Goal: Transaction & Acquisition: Download file/media

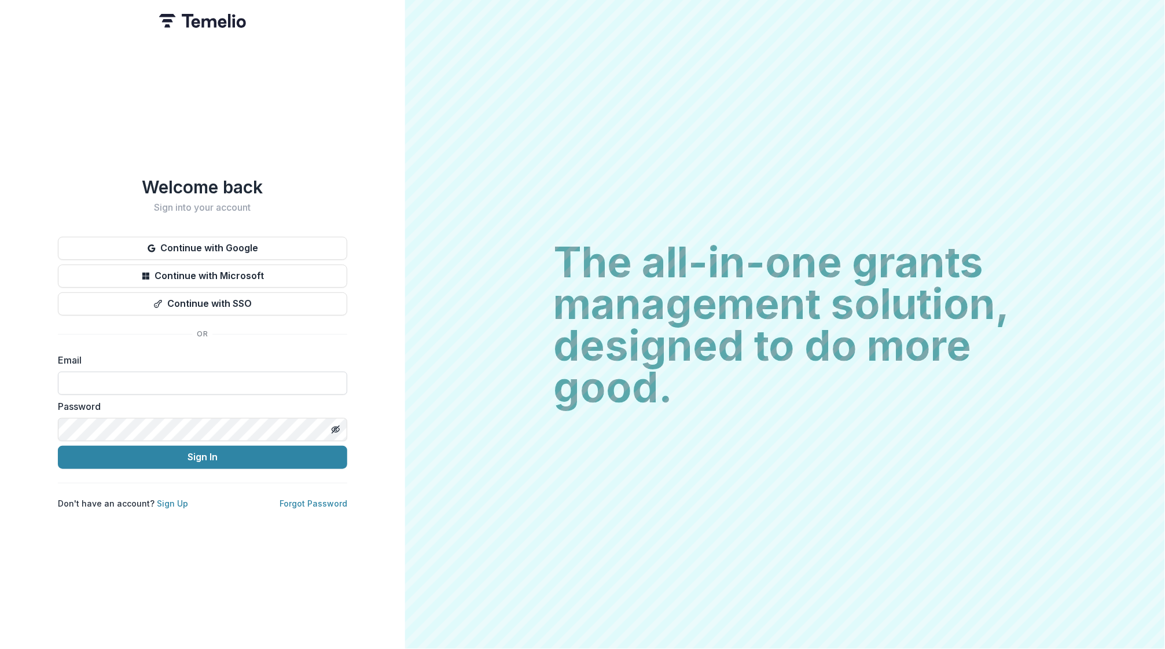
click at [146, 382] on input at bounding box center [202, 382] width 289 height 23
type input "**********"
click at [149, 463] on button "Sign In" at bounding box center [202, 457] width 289 height 23
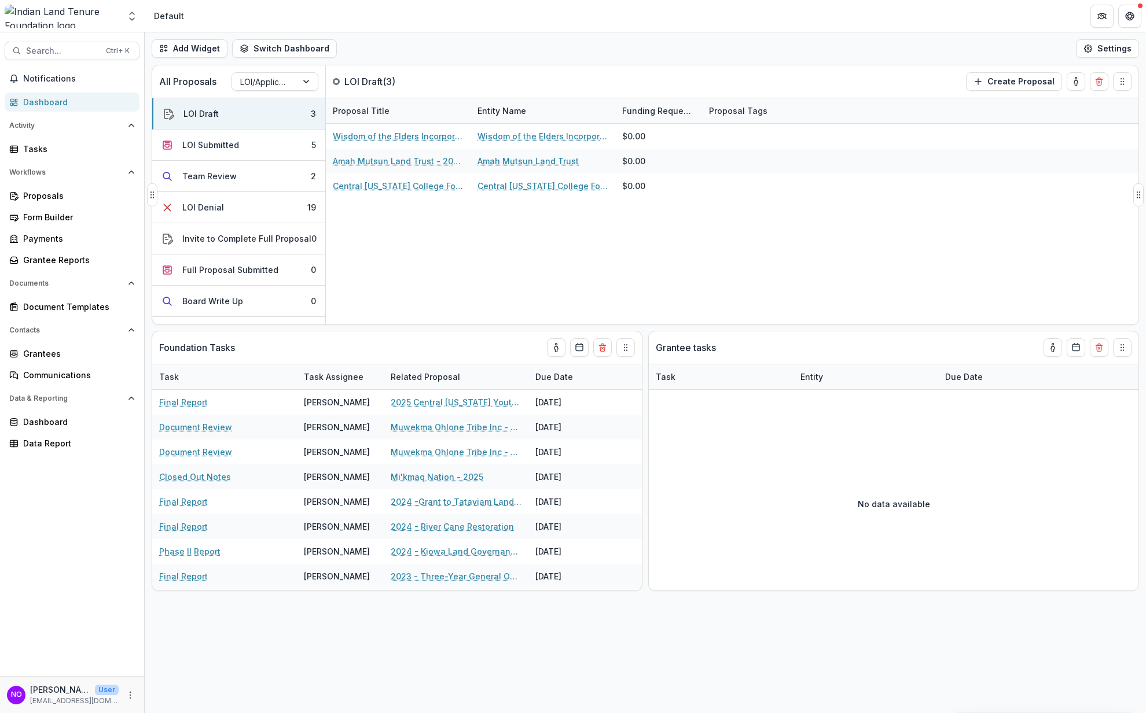
drag, startPoint x: 470, startPoint y: 109, endPoint x: 582, endPoint y: 111, distance: 111.7
click at [582, 111] on div "Entity Name" at bounding box center [542, 110] width 145 height 25
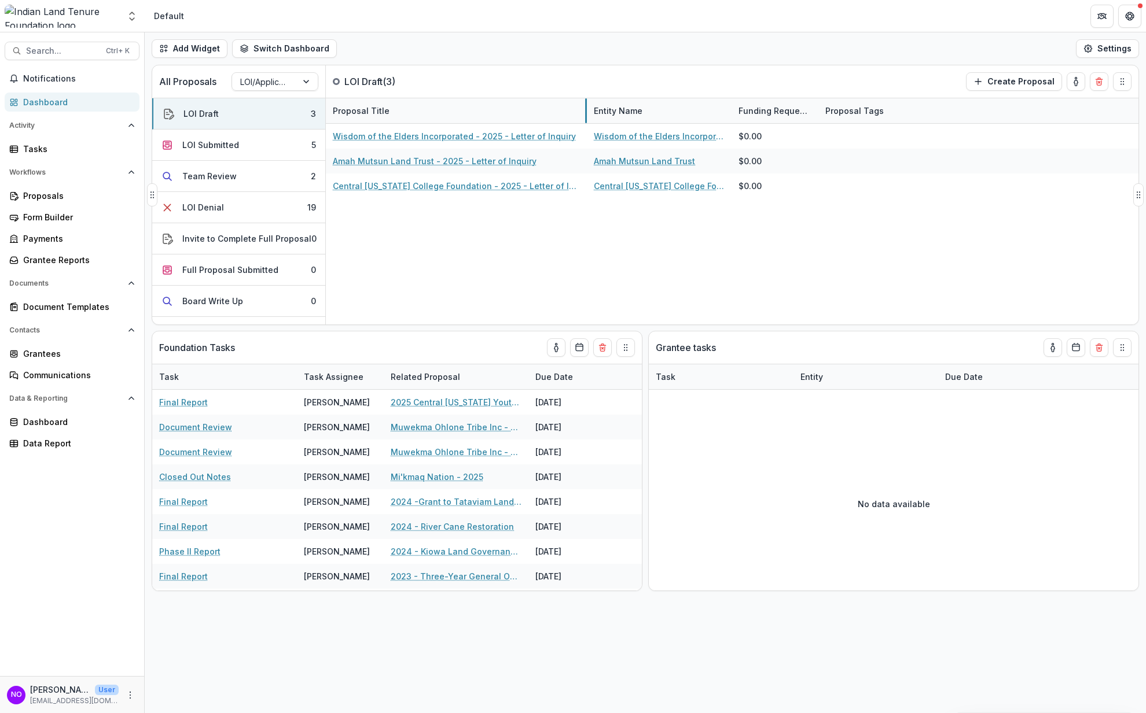
drag, startPoint x: 470, startPoint y: 112, endPoint x: 583, endPoint y: 117, distance: 113.6
click at [32, 195] on div "Proposals" at bounding box center [76, 196] width 107 height 12
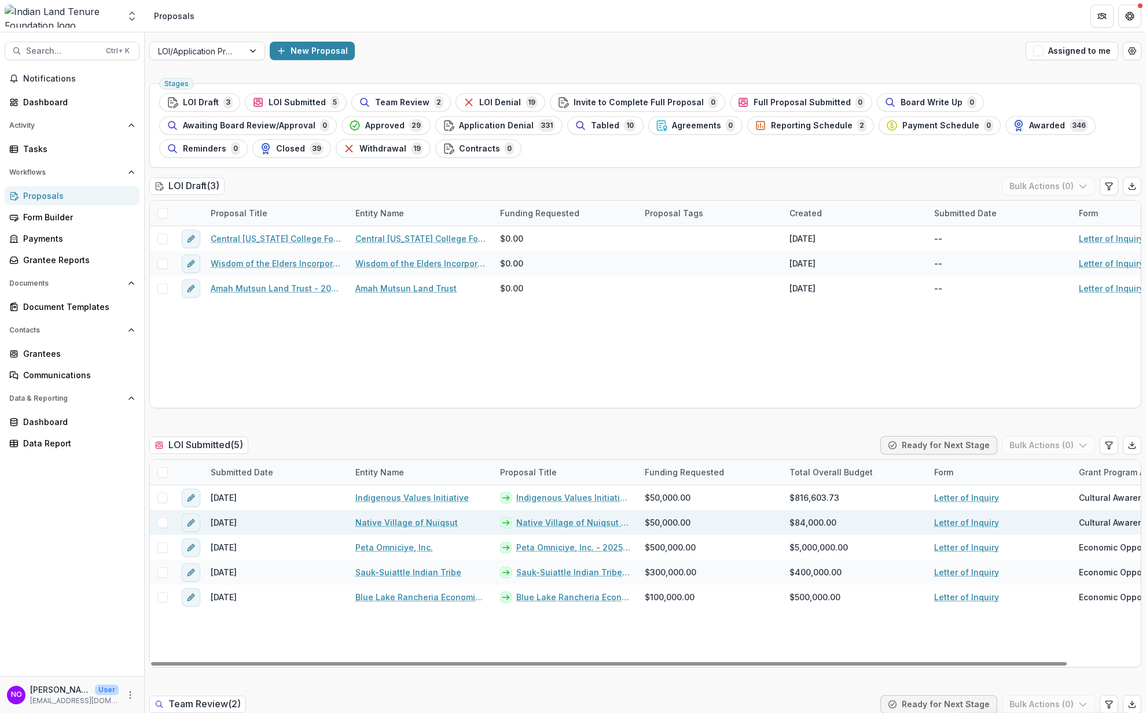
click at [556, 524] on link "Native Village of Nuiqsut - 2025 - Letter of Inquiry" at bounding box center [573, 523] width 115 height 12
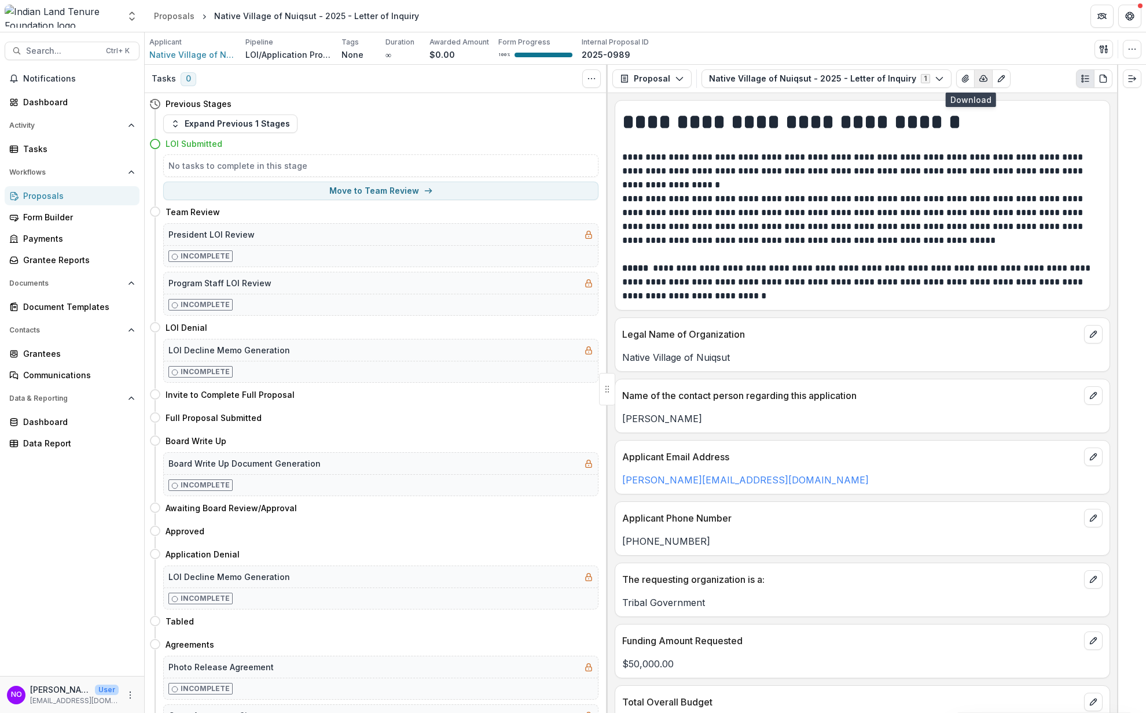
click at [978, 75] on icon "button" at bounding box center [982, 78] width 9 height 9
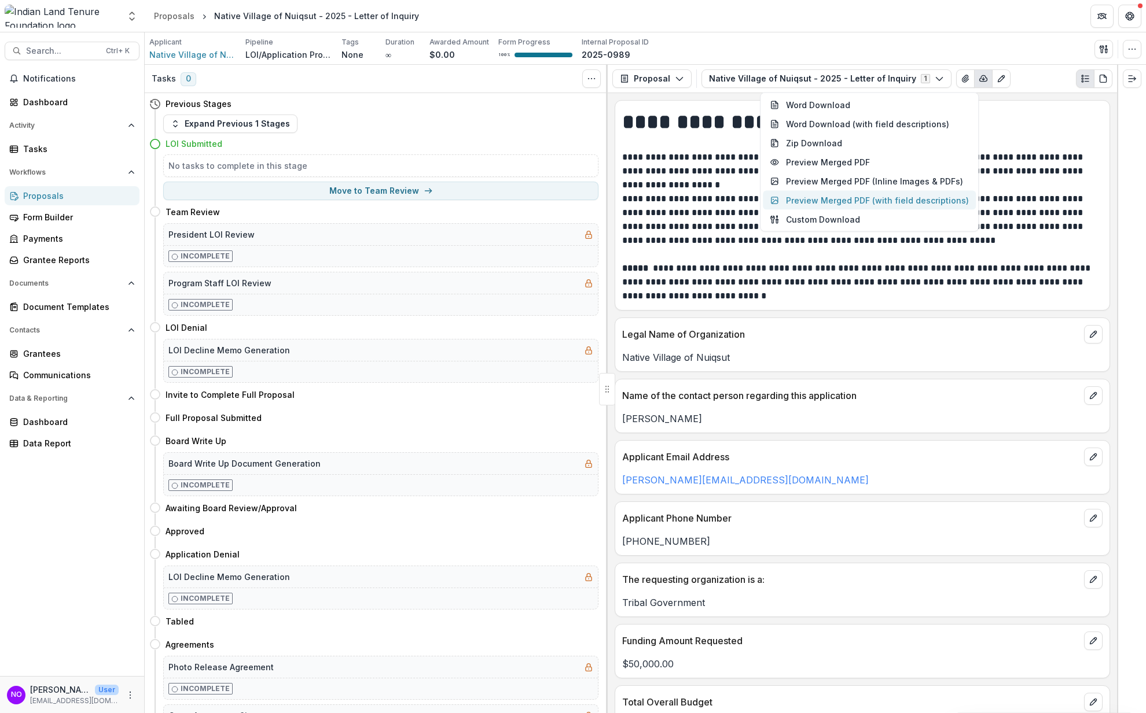
click at [832, 200] on button "Preview Merged PDF (with field descriptions)" at bounding box center [869, 200] width 213 height 19
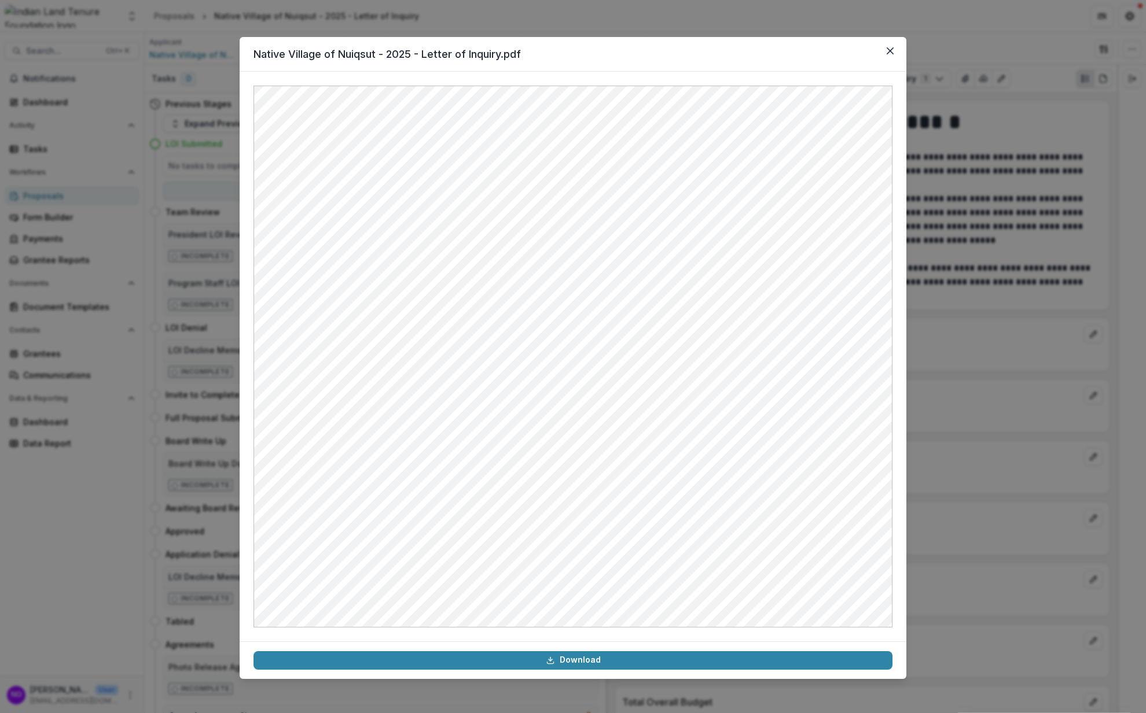
click at [882, 60] on header "Native Village of Nuiqsut - 2025 - Letter of Inquiry.pdf" at bounding box center [573, 54] width 667 height 35
click at [881, 46] on section "Native Village of Nuiqsut - 2025 - Letter of Inquiry.pdf Download" at bounding box center [573, 358] width 667 height 642
drag, startPoint x: 893, startPoint y: 53, endPoint x: 901, endPoint y: 59, distance: 10.0
click at [900, 58] on section "Native Village of Nuiqsut - 2025 - Letter of Inquiry.pdf Download" at bounding box center [573, 358] width 667 height 642
click at [892, 51] on icon "Close" at bounding box center [889, 50] width 7 height 7
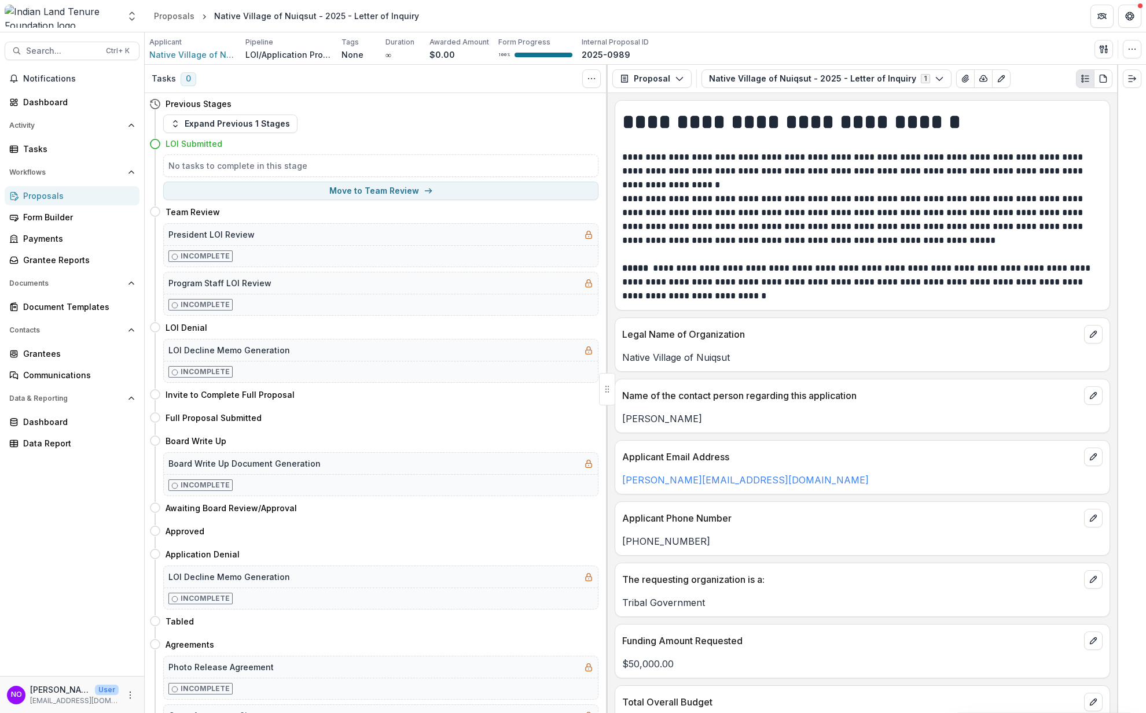
click at [42, 193] on div "Proposals" at bounding box center [76, 196] width 107 height 12
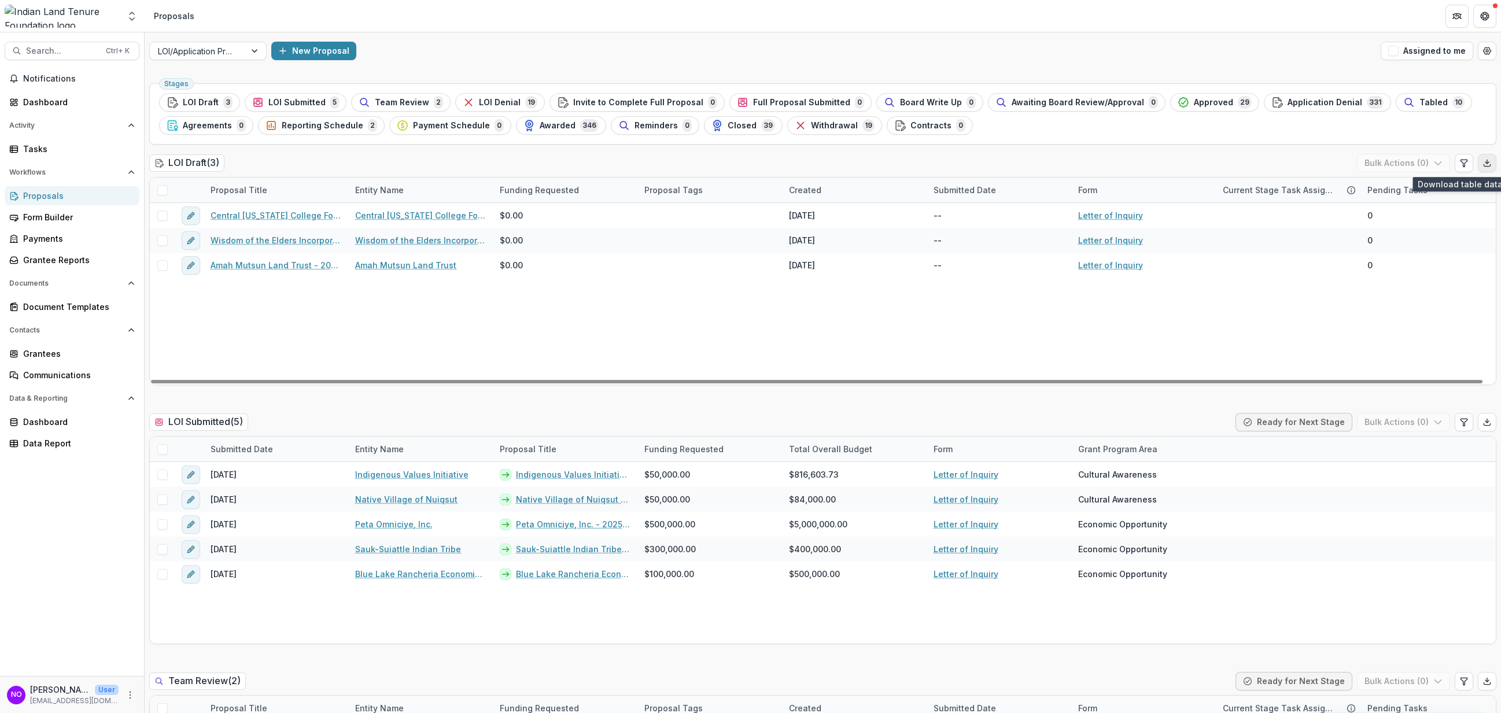
click at [1164, 157] on button "Export table data" at bounding box center [1487, 163] width 19 height 19
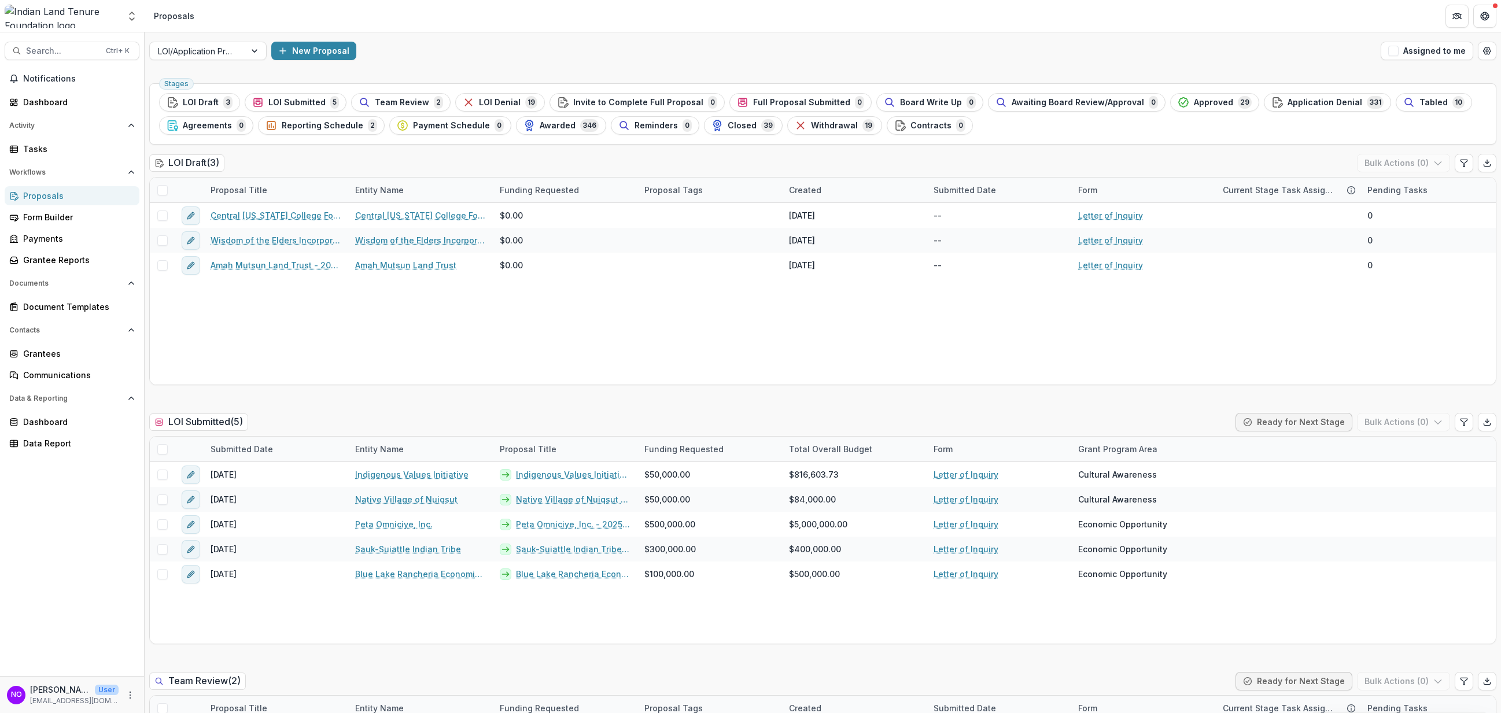
click at [836, 32] on div "Aggregate Analysis Foundations Indian Land Tenure Foundation Nonprofits [PERSON…" at bounding box center [750, 356] width 1501 height 713
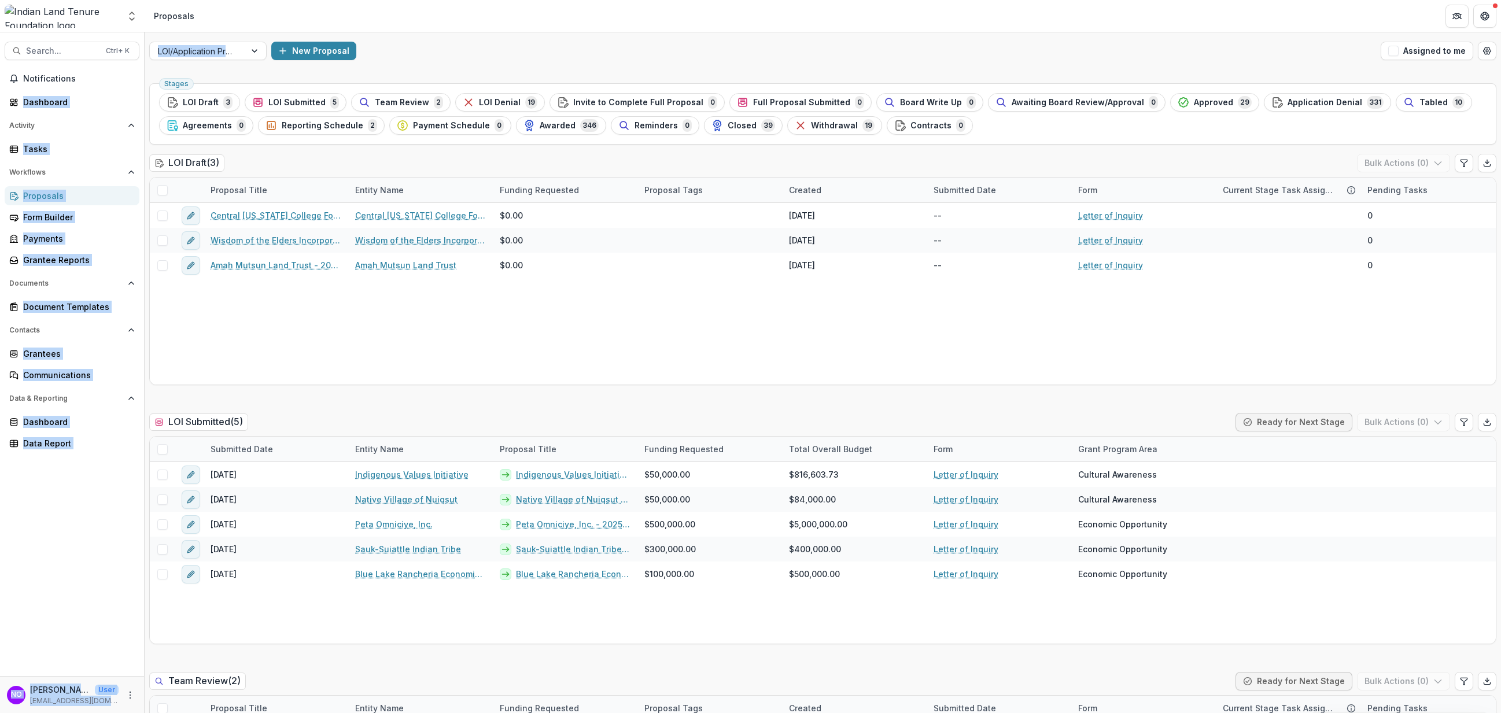
click at [29, 564] on div "Notifications Dashboard Activity Tasks Workflows Proposals Form Builder Payment…" at bounding box center [72, 372] width 144 height 607
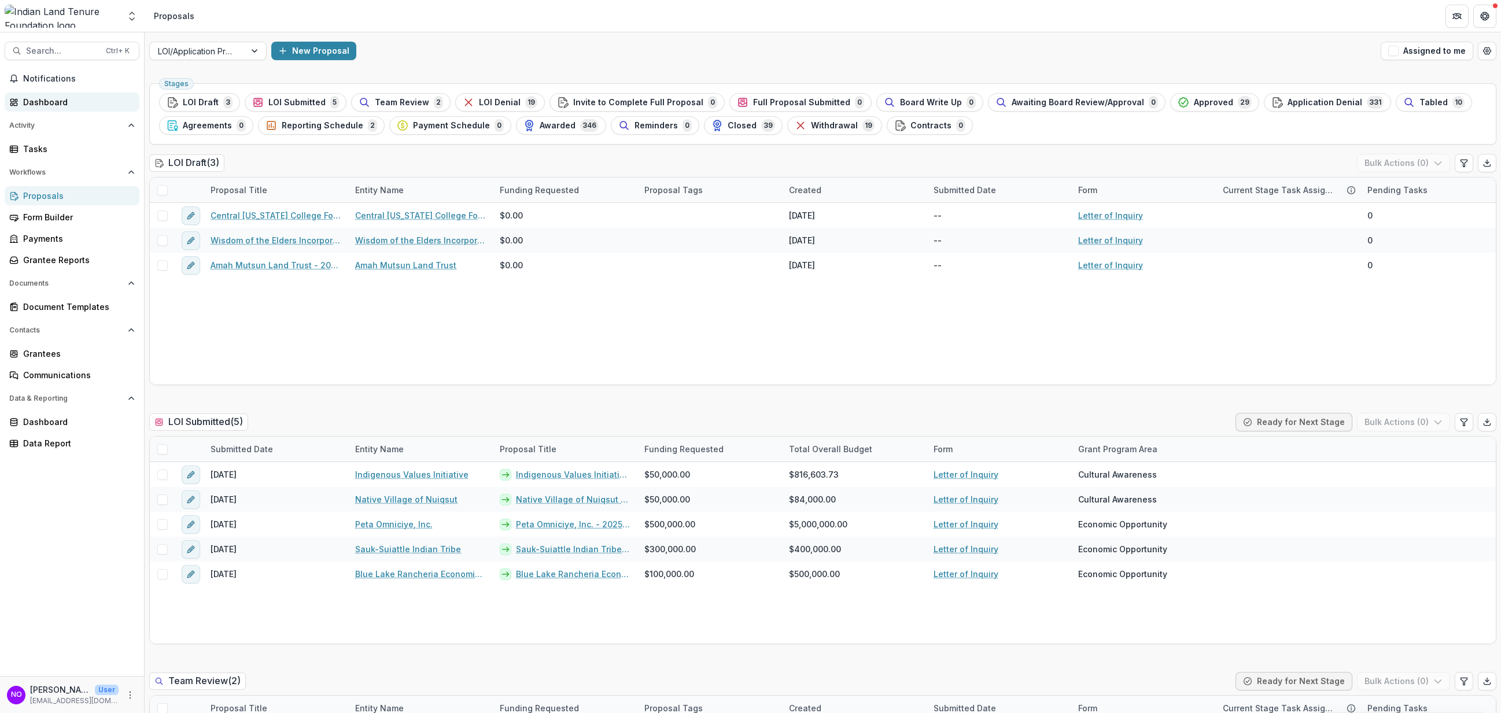
click at [39, 107] on div "Dashboard" at bounding box center [76, 102] width 107 height 12
